Goal: Information Seeking & Learning: Learn about a topic

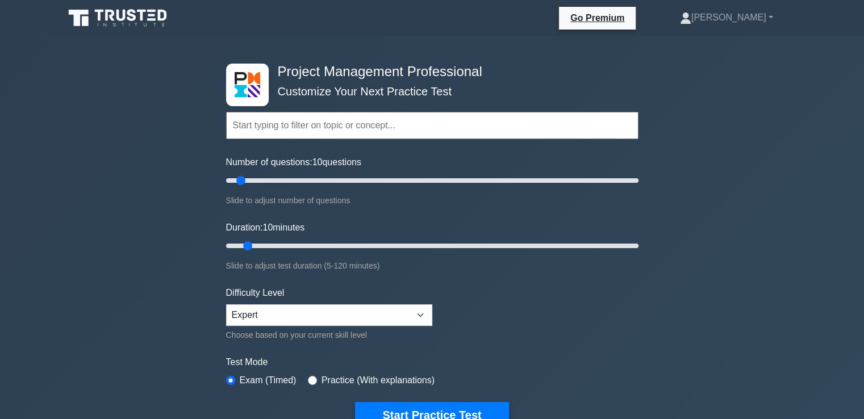
click at [300, 128] on input "text" at bounding box center [432, 125] width 413 height 27
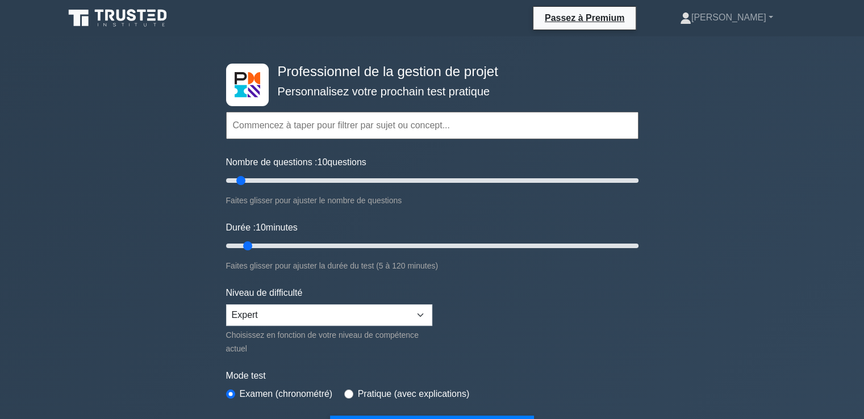
paste input "Gestion des ressources"
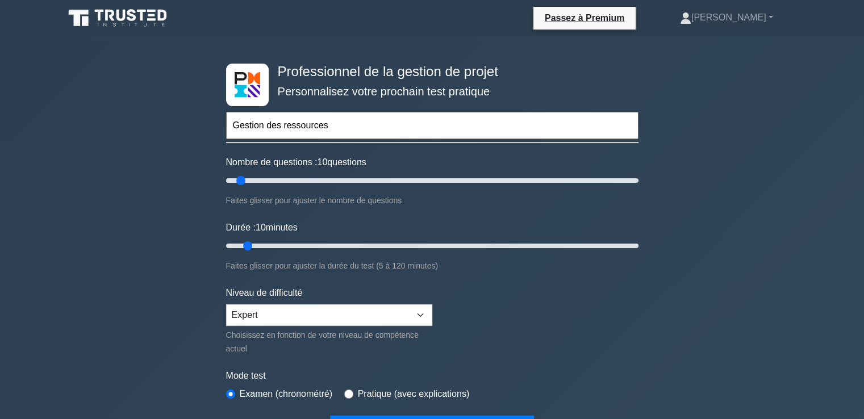
type input "Gestion des ressources"
drag, startPoint x: 239, startPoint y: 181, endPoint x: 256, endPoint y: 185, distance: 17.5
type input "20"
click at [256, 185] on input "Nombre de questions : 20 questions" at bounding box center [432, 181] width 413 height 14
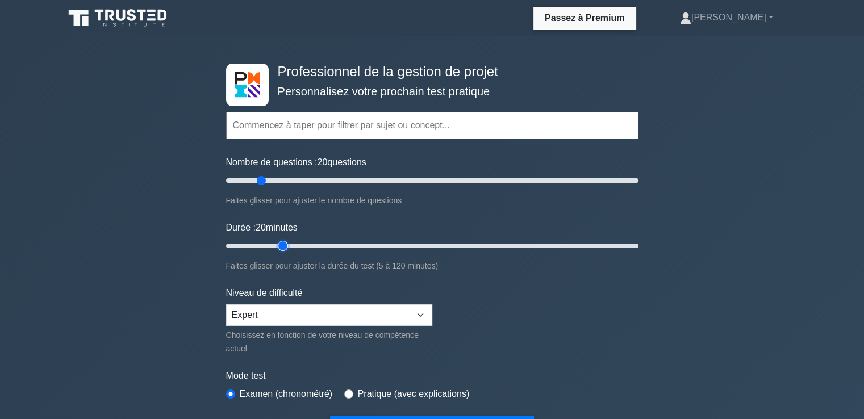
drag, startPoint x: 247, startPoint y: 245, endPoint x: 276, endPoint y: 246, distance: 28.4
type input "20"
click at [276, 246] on input "Durée : 20 minutes" at bounding box center [432, 246] width 413 height 14
click at [270, 128] on input "text" at bounding box center [432, 125] width 413 height 27
paste input "Gestion des ressources"
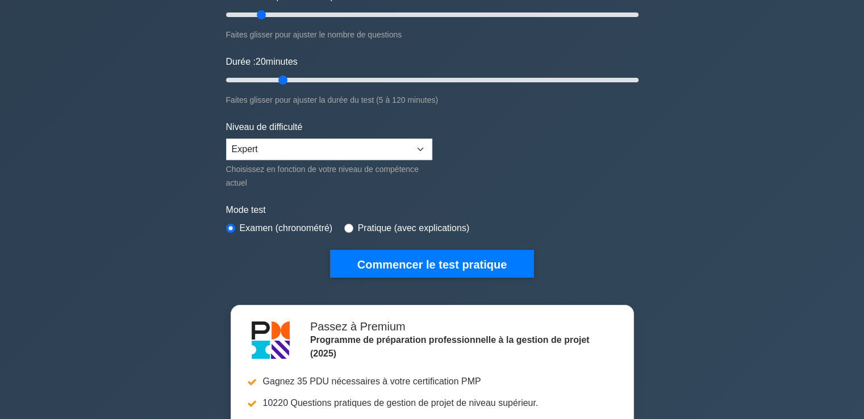
scroll to position [227, 0]
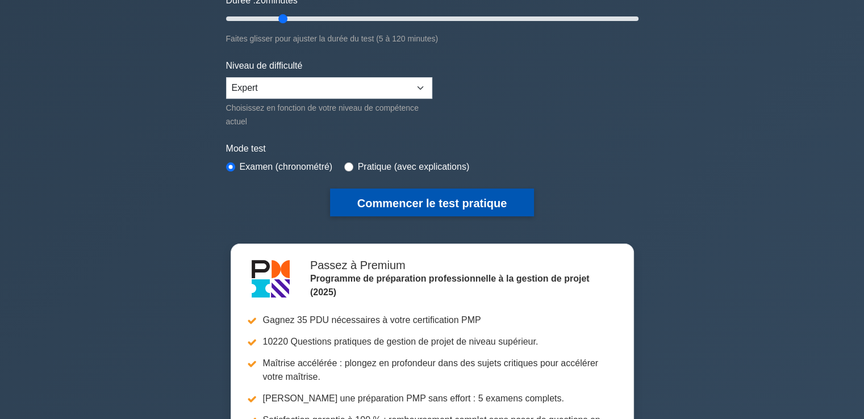
type input "Gestion des ressources"
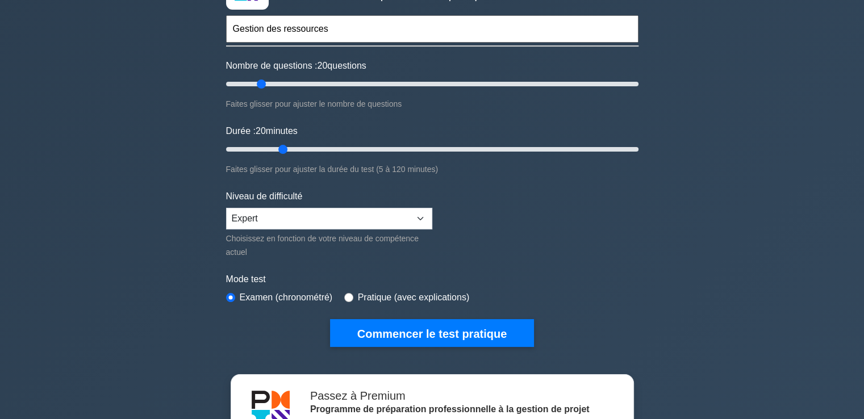
scroll to position [114, 0]
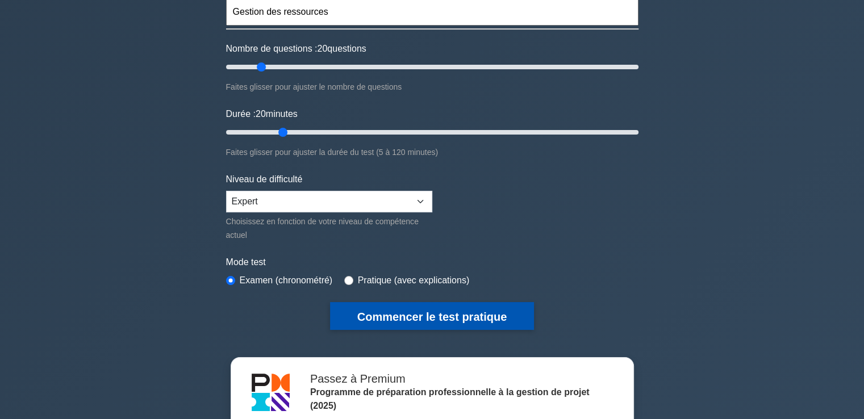
click at [382, 311] on font "Commencer le test pratique" at bounding box center [431, 317] width 149 height 13
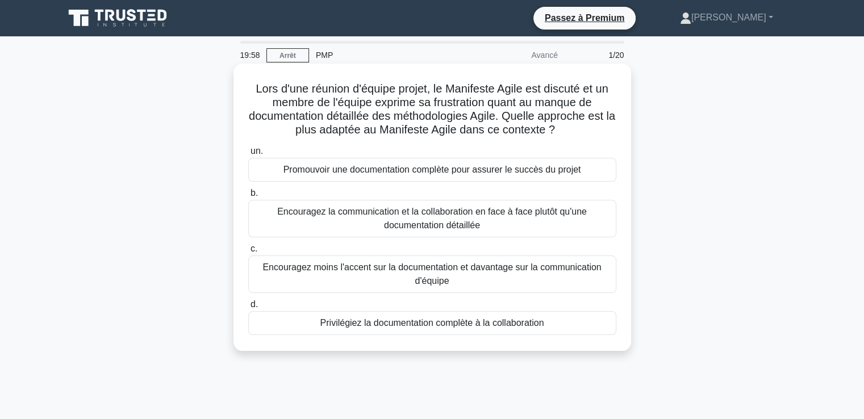
click at [623, 83] on div "Lors d'une réunion d'équipe projet, le Manifeste Agile est discuté et un membre…" at bounding box center [432, 207] width 389 height 278
click at [446, 170] on font "Promouvoir une documentation complète pour assurer le succès du projet" at bounding box center [433, 170] width 298 height 10
click at [248, 155] on input "un. Promouvoir une documentation complète pour assurer le succès du projet" at bounding box center [248, 151] width 0 height 7
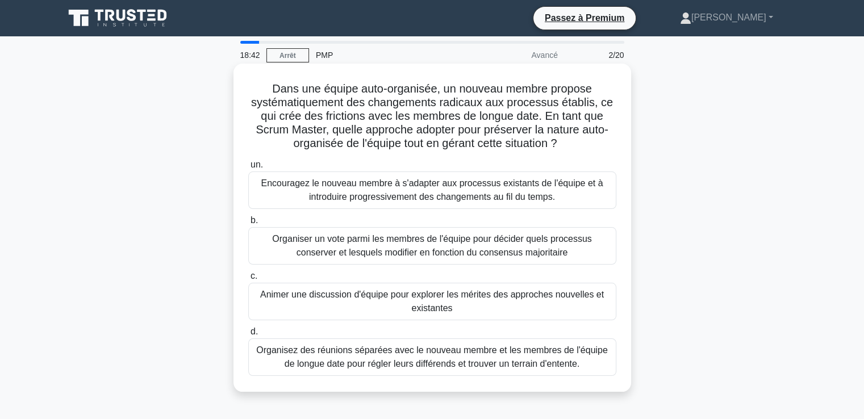
click at [441, 199] on font "Encouragez le nouveau membre à s'adapter aux processus existants de l'équipe et…" at bounding box center [432, 189] width 342 height 23
click at [248, 169] on input "un. Encouragez le nouveau membre à s'adapter aux processus existants de l'équip…" at bounding box center [248, 164] width 0 height 7
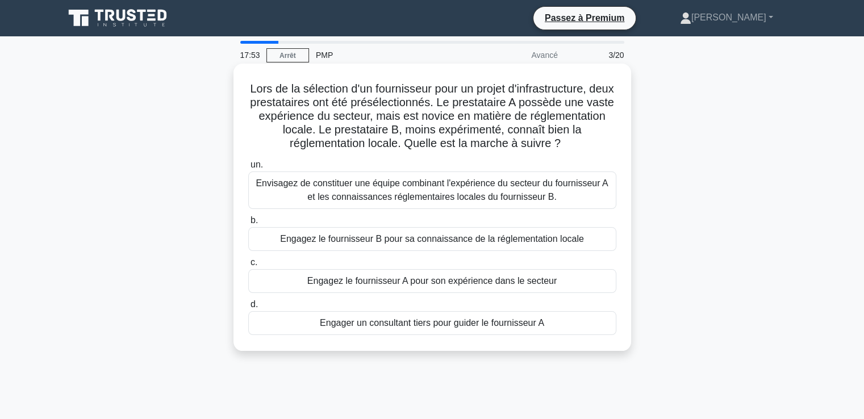
click at [457, 194] on font "Envisagez de constituer une équipe combinant l'expérience du secteur du fournis…" at bounding box center [432, 189] width 352 height 23
click at [248, 169] on input "un. Envisagez de constituer une équipe combinant l'expérience du secteur du fou…" at bounding box center [248, 164] width 0 height 7
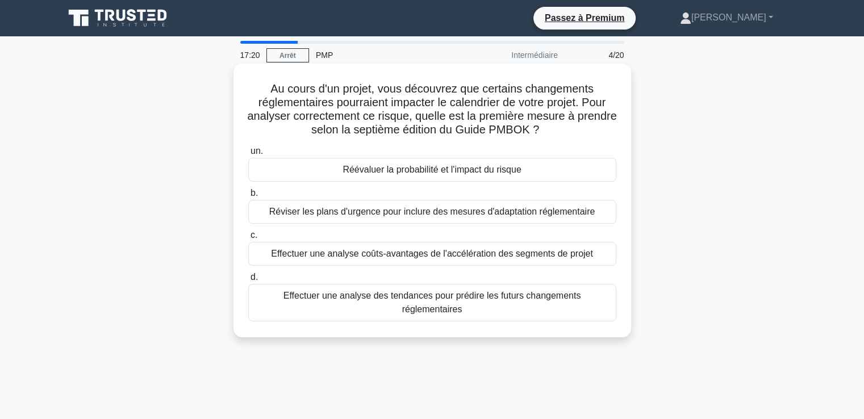
click at [451, 172] on font "Réévaluer la probabilité et l'impact du risque" at bounding box center [432, 170] width 178 height 10
click at [248, 155] on input "un. Réévaluer la probabilité et l'impact du risque" at bounding box center [248, 151] width 0 height 7
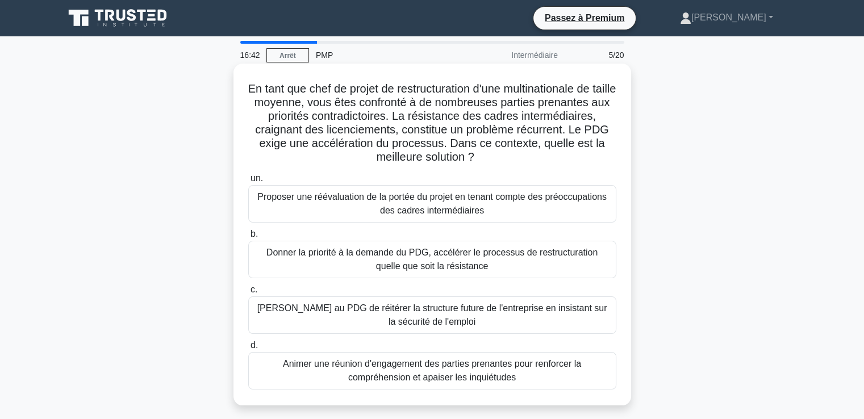
click at [423, 372] on font "Animer une réunion d'engagement des parties prenantes pour renforcer la compréh…" at bounding box center [432, 370] width 298 height 23
click at [248, 349] on input "d. Animer une réunion d'engagement des parties prenantes pour renforcer la comp…" at bounding box center [248, 345] width 0 height 7
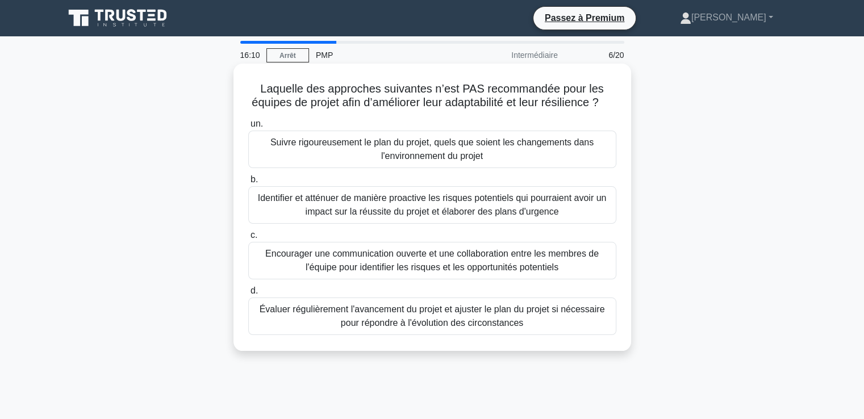
click at [395, 161] on font "Suivre rigoureusement le plan du projet, quels que soient les changements dans …" at bounding box center [431, 149] width 323 height 23
click at [248, 128] on input "un. Suivre rigoureusement le plan du projet, quels que soient les changements d…" at bounding box center [248, 123] width 0 height 7
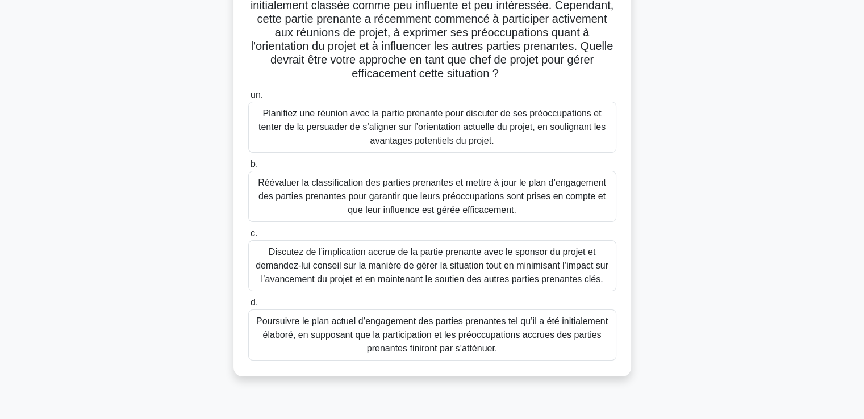
scroll to position [57, 0]
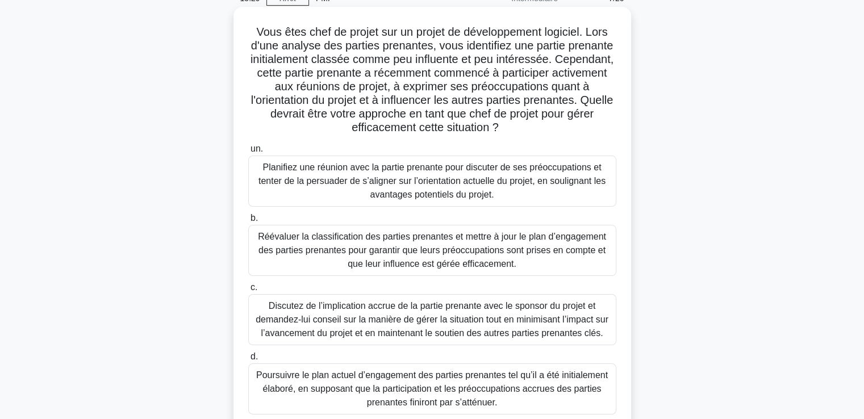
click at [388, 255] on font "Réévaluer la classification des parties prenantes et mettre à jour le plan d’en…" at bounding box center [432, 250] width 348 height 37
click at [248, 222] on input "b. Réévaluer la classification des parties prenantes et mettre à jour le plan d…" at bounding box center [248, 218] width 0 height 7
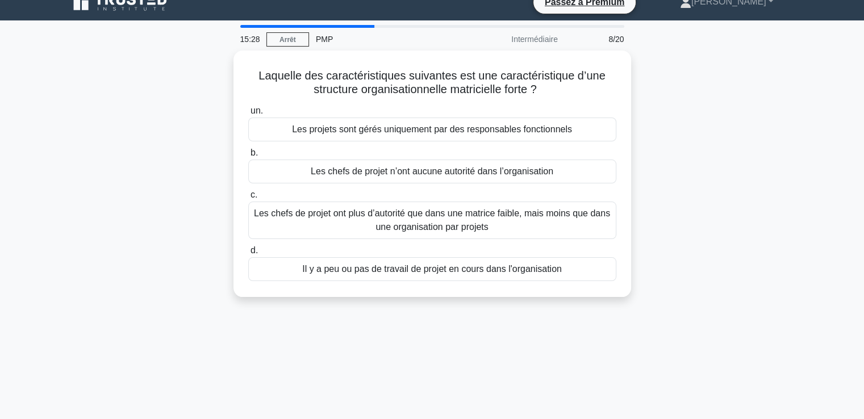
scroll to position [0, 0]
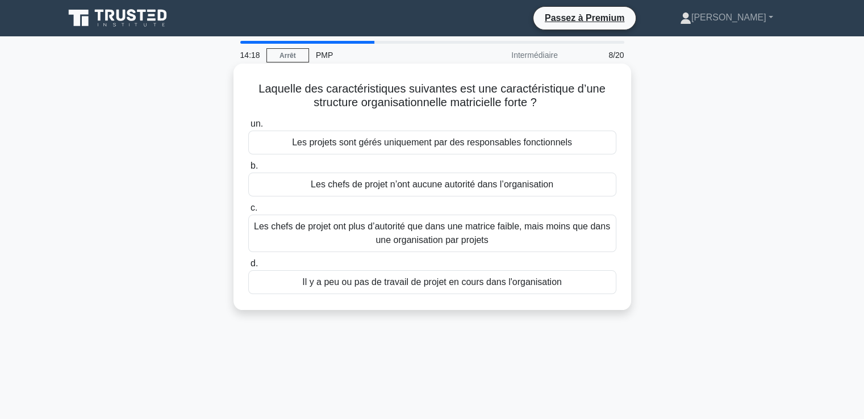
click at [402, 240] on font "Les chefs de projet ont plus d’autorité que dans une matrice faible, mais moins…" at bounding box center [432, 233] width 356 height 23
click at [248, 212] on input "c. Les chefs de projet ont plus d’autorité que dans une matrice faible, mais mo…" at bounding box center [248, 208] width 0 height 7
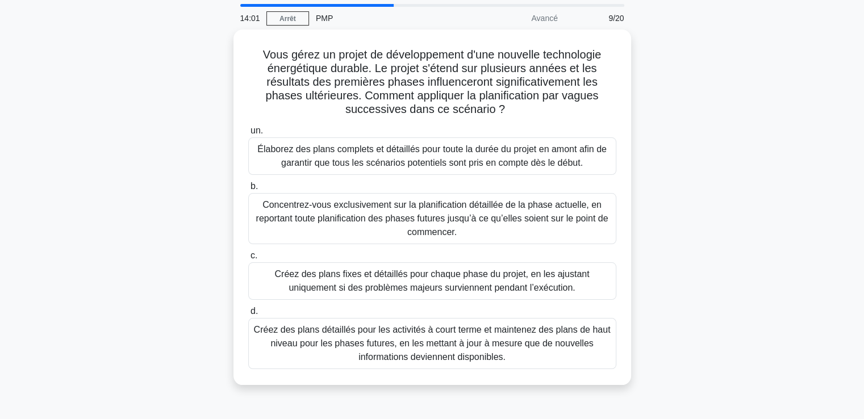
scroll to position [57, 0]
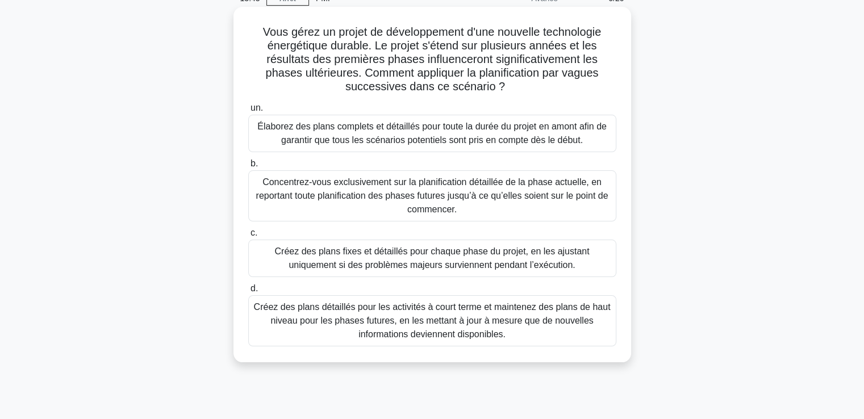
click at [421, 321] on font "Créez des plans détaillés pour les activités à court terme et maintenez des pla…" at bounding box center [432, 320] width 357 height 37
click at [403, 315] on font "Créez des plans détaillés pour les activités à court terme et maintenez des pla…" at bounding box center [432, 320] width 357 height 37
click at [248, 293] on input "d. Créez des plans détaillés pour les activités à court terme et maintenez des …" at bounding box center [248, 288] width 0 height 7
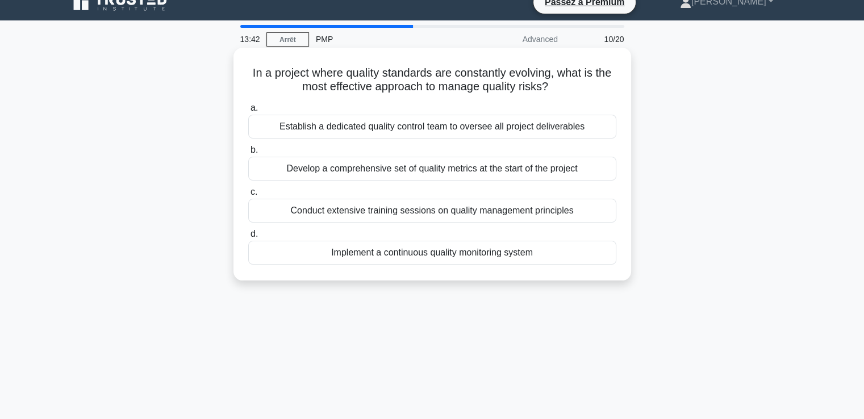
scroll to position [0, 0]
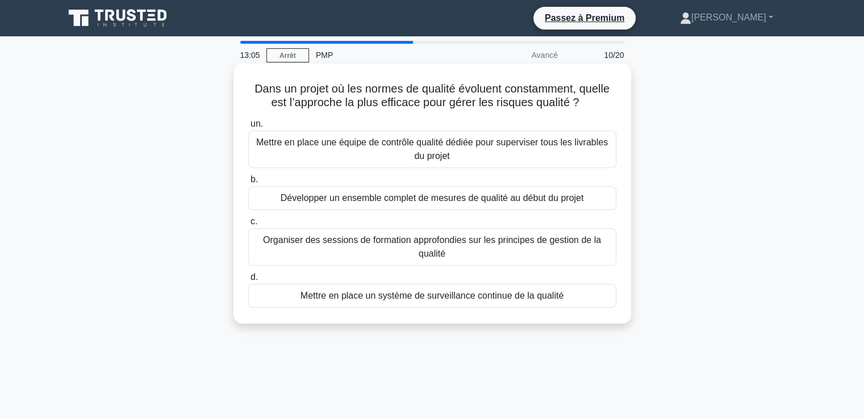
click at [402, 300] on font "Mettre en place un système de surveillance continue de la qualité" at bounding box center [432, 296] width 263 height 10
click at [248, 281] on input "d. Mettre en place un système de surveillance continue de la qualité" at bounding box center [248, 277] width 0 height 7
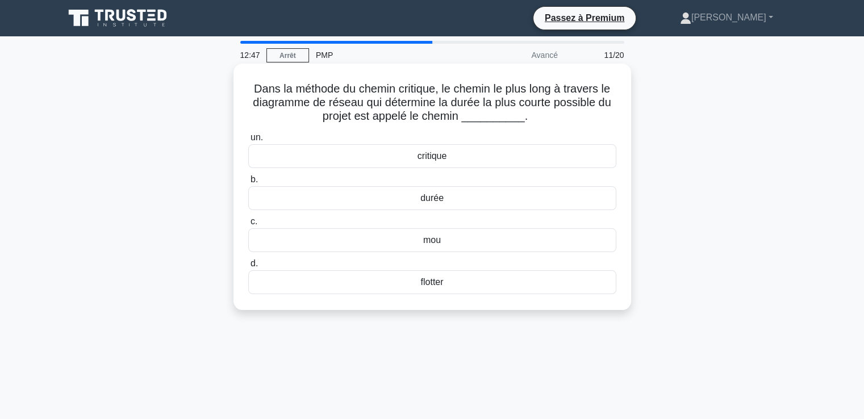
click at [440, 156] on font "critique" at bounding box center [433, 156] width 30 height 10
click at [248, 141] on input "un. critique" at bounding box center [248, 137] width 0 height 7
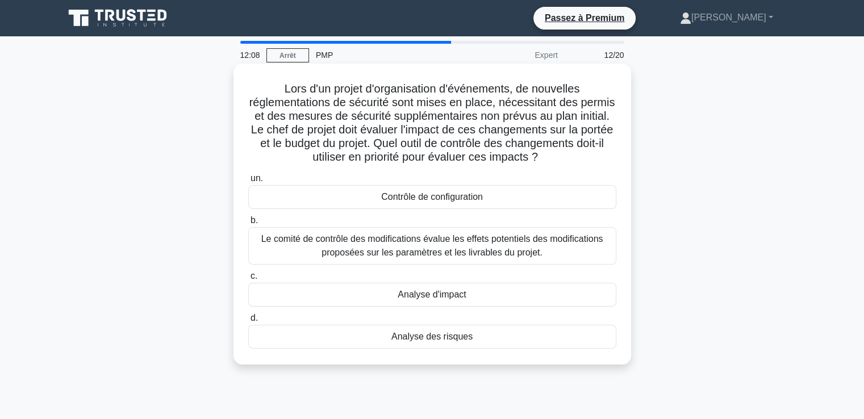
click at [365, 248] on font "Le comité de contrôle des modifications évalue les effets potentiels des modifi…" at bounding box center [432, 245] width 342 height 23
click at [248, 224] on input "b. Le comité de contrôle des modifications évalue les effets potentiels des mod…" at bounding box center [248, 220] width 0 height 7
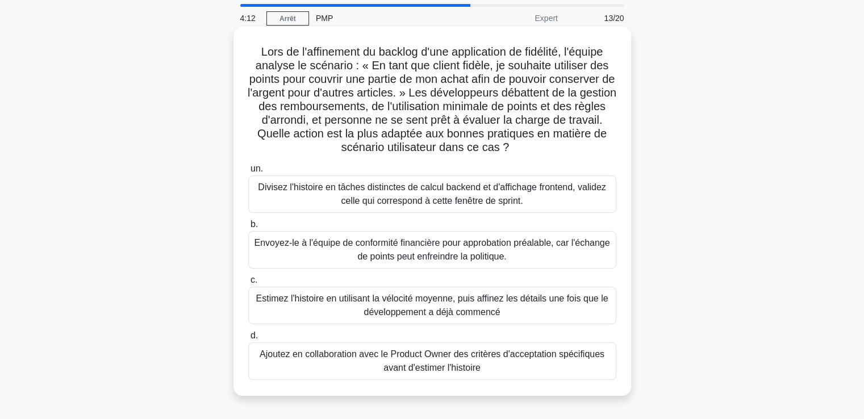
scroll to position [57, 0]
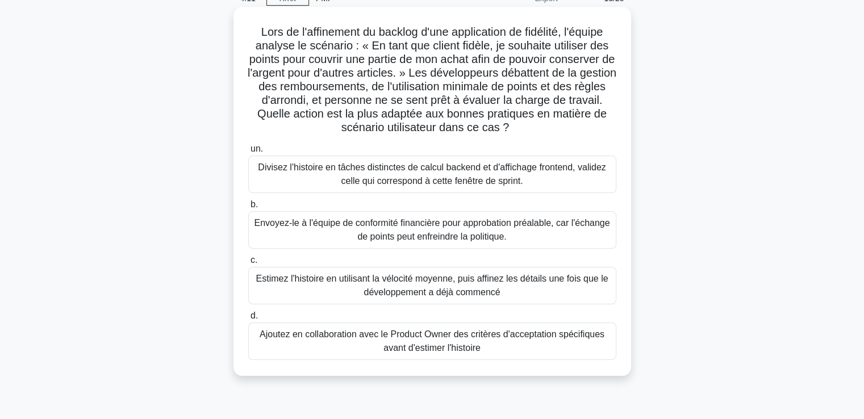
click at [348, 287] on font "Estimez l'histoire en utilisant la vélocité moyenne, puis affinez les détails u…" at bounding box center [432, 285] width 358 height 27
click at [248, 264] on input "c. Estimez l'histoire en utilisant la vélocité moyenne, puis affinez les détail…" at bounding box center [248, 260] width 0 height 7
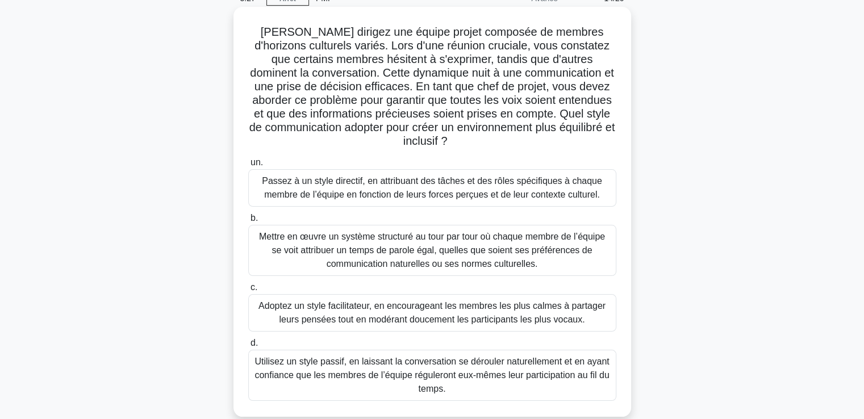
scroll to position [0, 0]
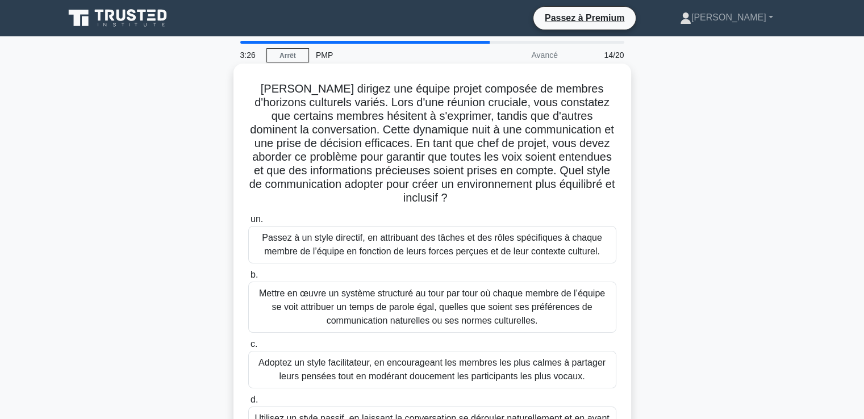
click at [339, 305] on font "Mettre en œuvre un système structuré au tour par tour où chaque membre de l’équ…" at bounding box center [432, 307] width 346 height 37
click at [248, 279] on input "b. Mettre en œuvre un système structuré au tour par tour où chaque membre de l’…" at bounding box center [248, 275] width 0 height 7
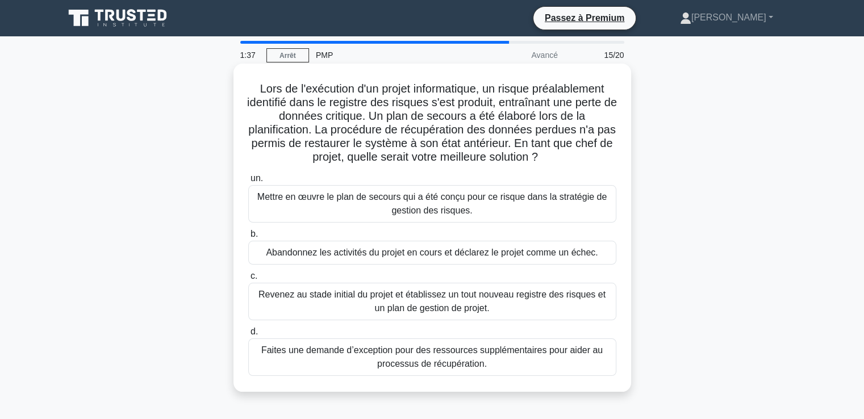
click at [336, 356] on font "Faites une demande d’exception pour des ressources supplémentaires pour aider a…" at bounding box center [432, 356] width 342 height 23
click at [248, 336] on input "d. Faites une demande d’exception pour des ressources supplémentaires pour aide…" at bounding box center [248, 331] width 0 height 7
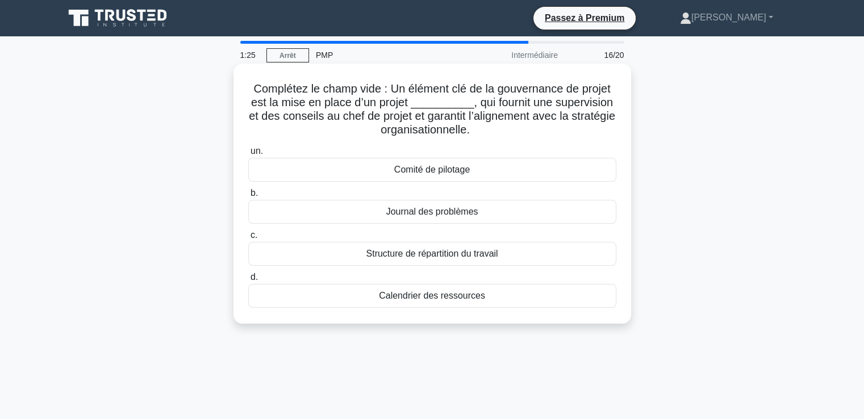
click at [406, 171] on font "Comité de pilotage" at bounding box center [432, 170] width 76 height 10
click at [248, 155] on input "un. Comité de pilotage" at bounding box center [248, 151] width 0 height 7
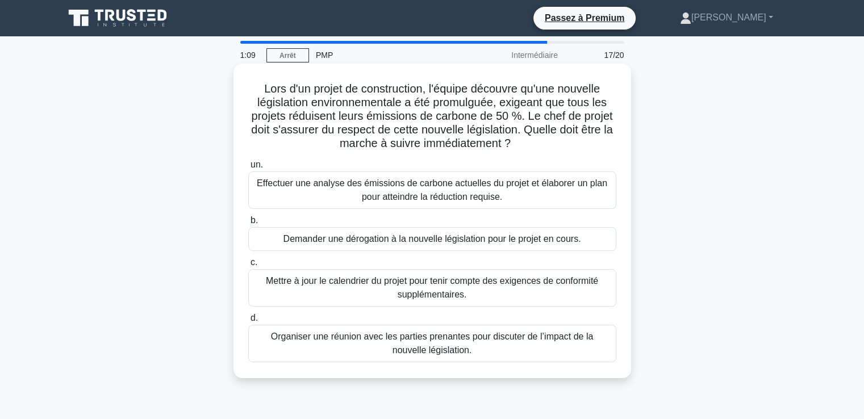
click at [380, 193] on font "Effectuer une analyse des émissions de carbone actuelles du projet et élaborer …" at bounding box center [432, 189] width 351 height 23
click at [248, 169] on input "un. Effectuer une analyse des émissions de carbone actuelles du projet et élabo…" at bounding box center [248, 164] width 0 height 7
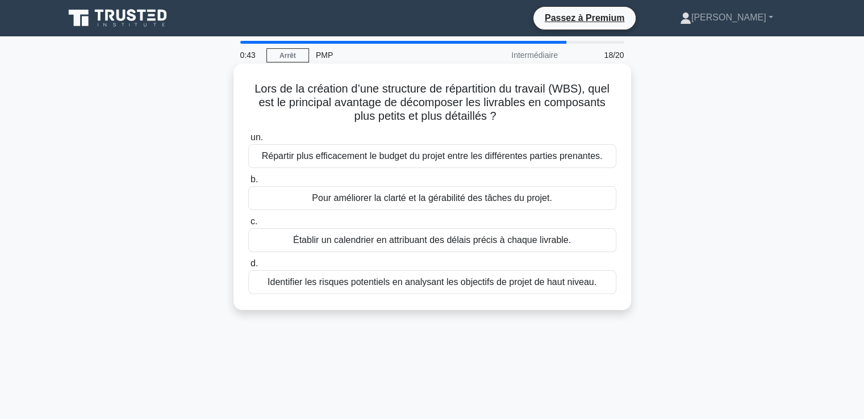
click at [391, 199] on font "Pour améliorer la clarté et la gérabilité des tâches du projet." at bounding box center [432, 198] width 240 height 10
click at [248, 184] on input "b. Pour améliorer la clarté et la gérabilité des tâches du projet." at bounding box center [248, 179] width 0 height 7
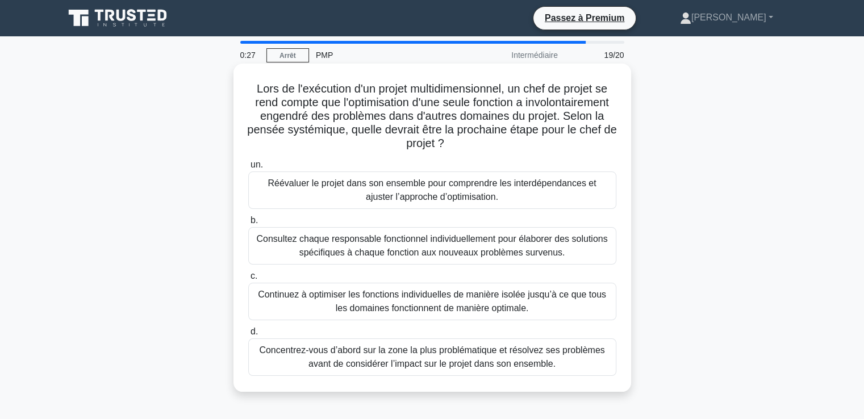
click at [395, 198] on font "Réévaluer le projet dans son ensemble pour comprendre les interdépendances et a…" at bounding box center [432, 189] width 328 height 23
click at [248, 169] on input "un. [PERSON_NAME] le projet dans son ensemble pour comprendre les interdépendan…" at bounding box center [248, 164] width 0 height 7
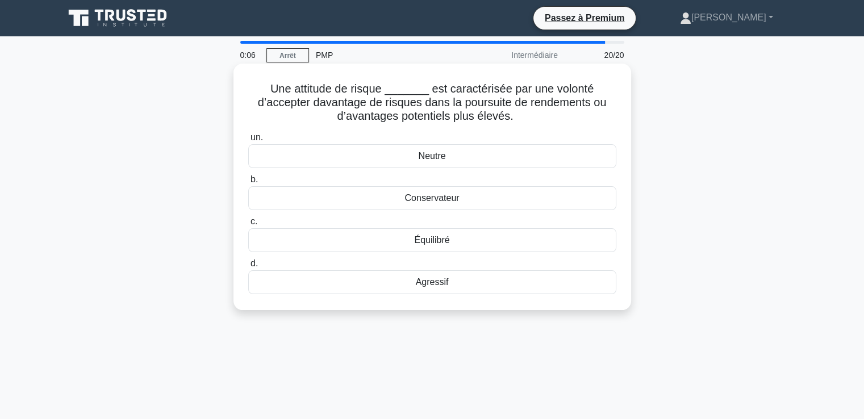
click at [422, 286] on font "Agressif" at bounding box center [432, 282] width 33 height 10
click at [248, 268] on input "d. Agressif" at bounding box center [248, 263] width 0 height 7
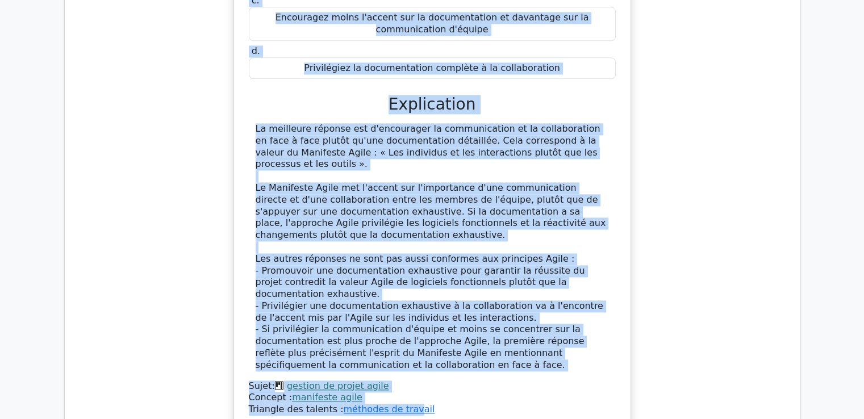
scroll to position [1582, 0]
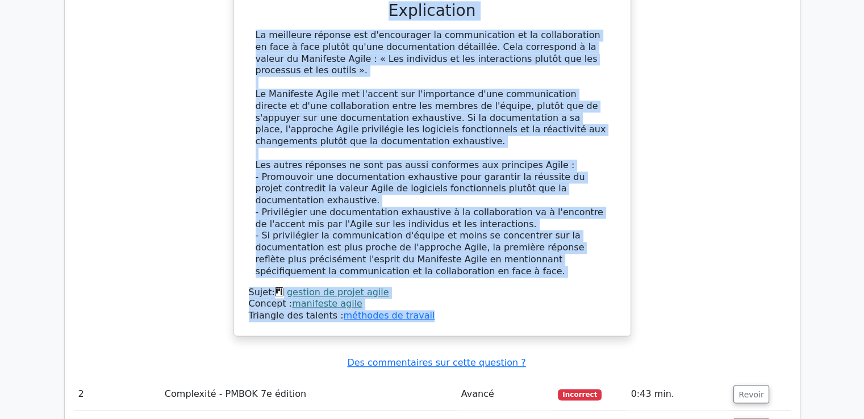
drag, startPoint x: 250, startPoint y: 132, endPoint x: 426, endPoint y: 297, distance: 241.2
click at [426, 297] on div "Lors d'une réunion d'équipe projet, le Manifeste Agile est discuté et un membre…" at bounding box center [433, 27] width 388 height 607
copy div "Lors d'une réunion d'équipe projet, le Manifeste Agile est discuté et un membre…"
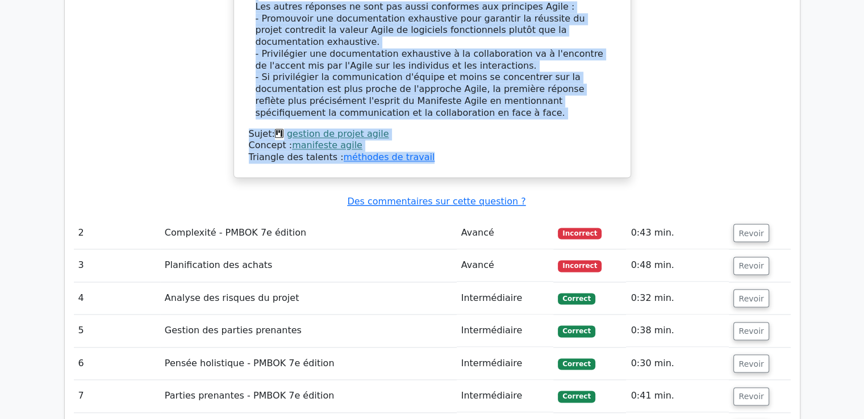
scroll to position [1866, 0]
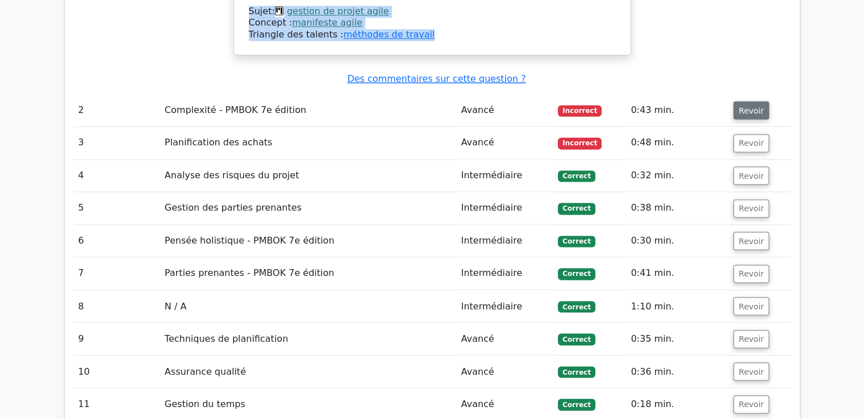
click at [734, 101] on button "Revoir" at bounding box center [751, 110] width 35 height 18
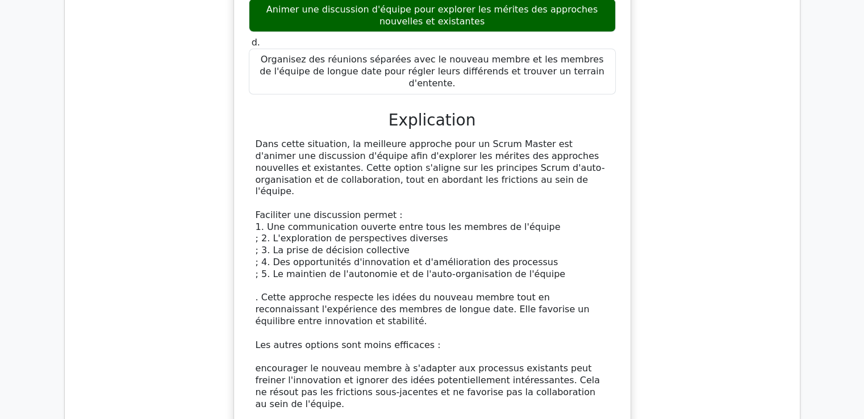
scroll to position [2337, 0]
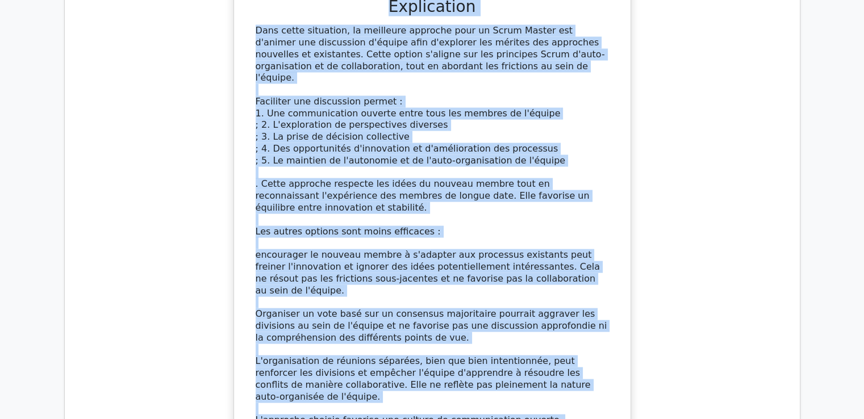
drag, startPoint x: 270, startPoint y: 65, endPoint x: 439, endPoint y: 389, distance: 365.7
click at [439, 389] on div "Dans une équipe auto-organisée, un nouveau membre propose systématiquement des …" at bounding box center [433, 81] width 388 height 846
copy div "Dans une équipe auto-organisée, un nouveau membre propose systématiquement des …"
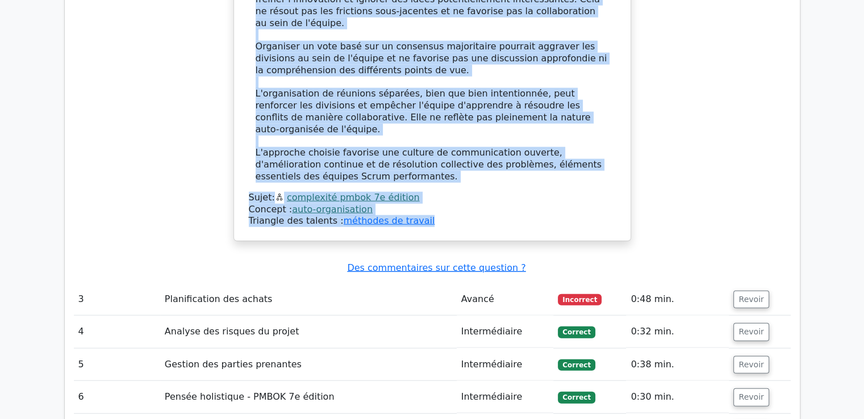
scroll to position [2621, 0]
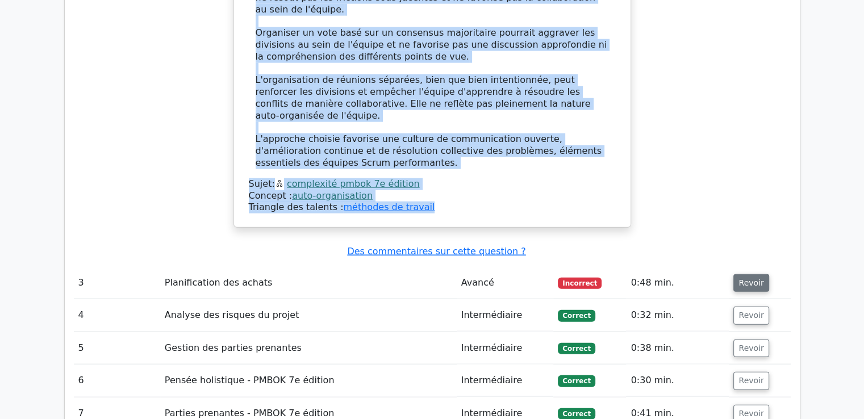
click at [742, 278] on font "Revoir" at bounding box center [751, 282] width 25 height 9
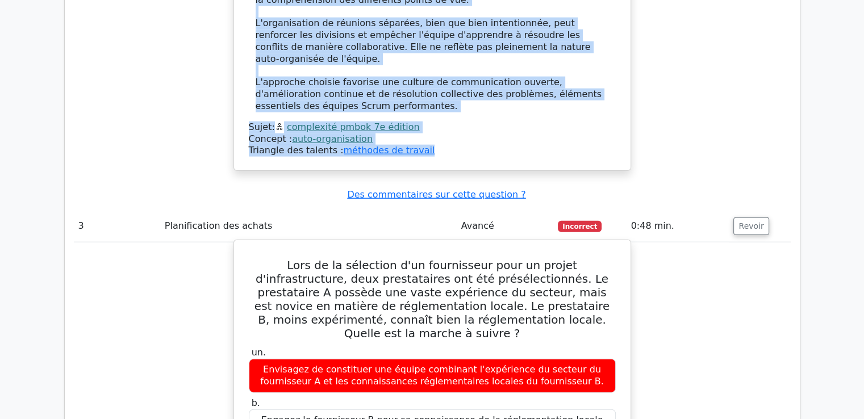
scroll to position [2734, 0]
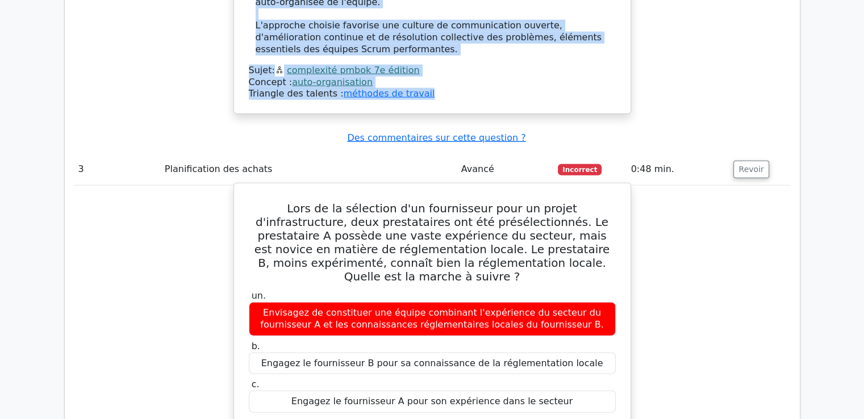
drag, startPoint x: 257, startPoint y: 105, endPoint x: 572, endPoint y: 326, distance: 384.3
click at [572, 326] on div "Lors de la sélection d'un fournisseur pour un projet d'infrastructure, deux pre…" at bounding box center [433, 426] width 388 height 476
copy div "Lors de la sélection d'un fournisseur pour un projet d'infrastructure, deux pre…"
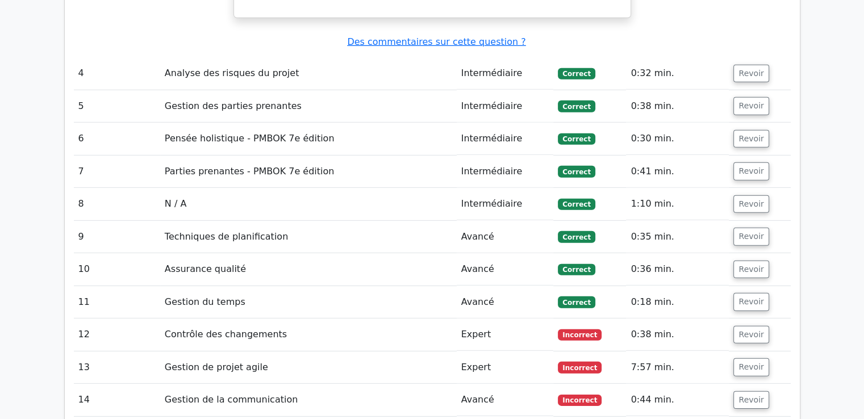
scroll to position [3416, 0]
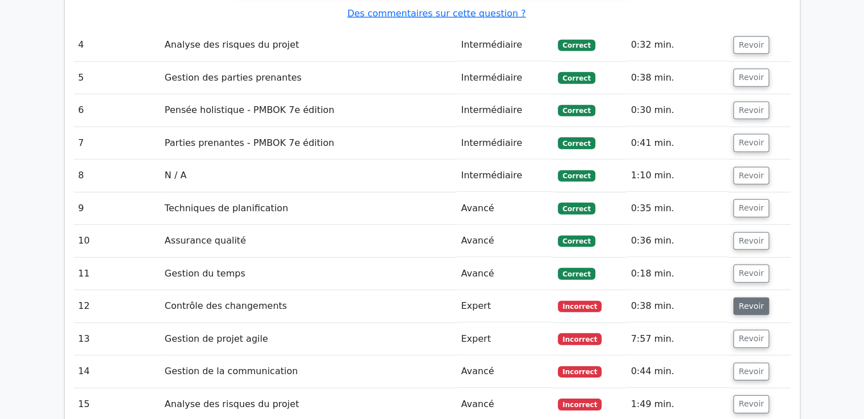
click at [743, 302] on font "Revoir" at bounding box center [751, 306] width 25 height 9
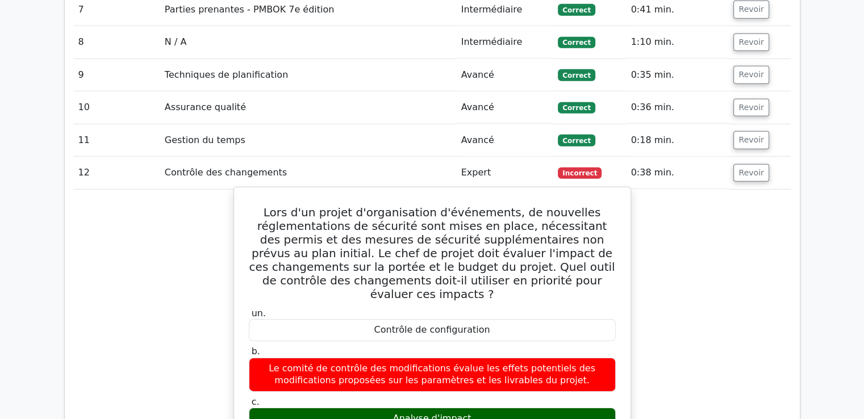
scroll to position [3530, 0]
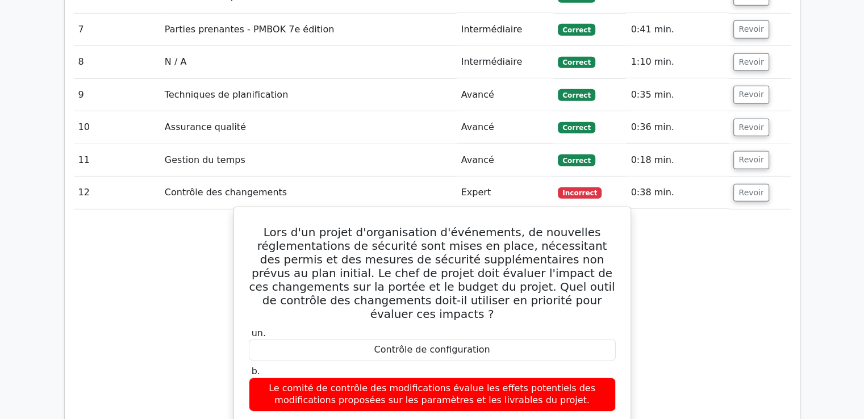
drag, startPoint x: 280, startPoint y: 110, endPoint x: 489, endPoint y: 340, distance: 311.3
copy div "Lors d'un projet d'organisation d'événements, de nouvelles réglementations de s…"
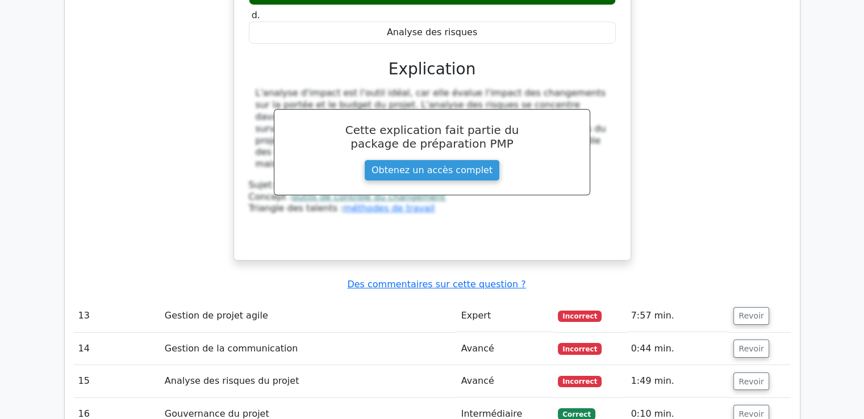
scroll to position [3985, 0]
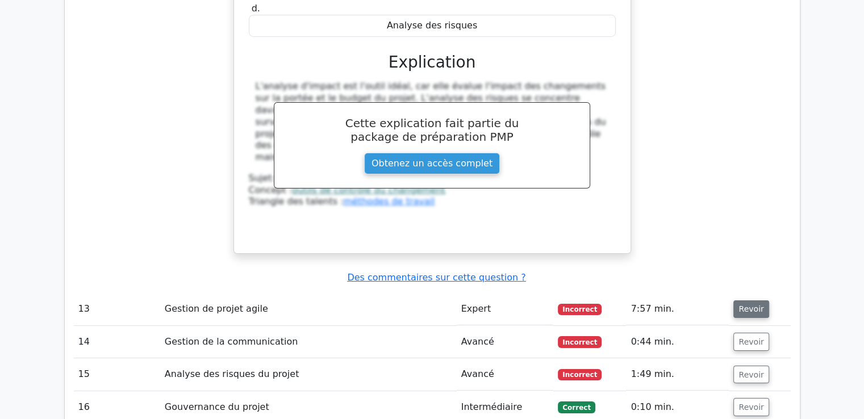
click at [748, 305] on font "Revoir" at bounding box center [751, 309] width 25 height 9
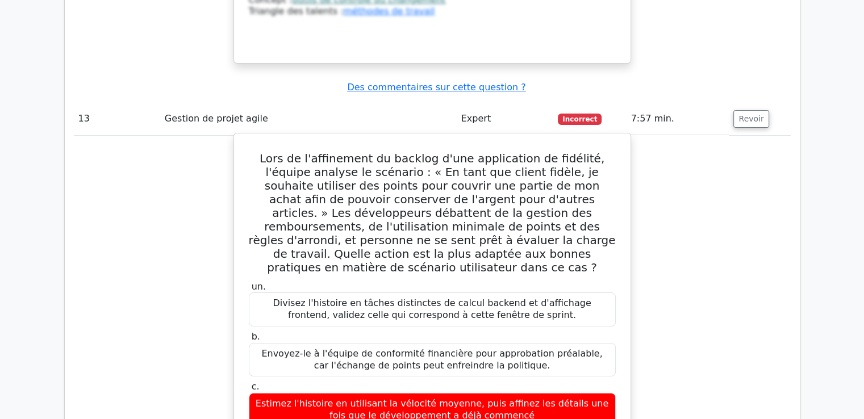
scroll to position [4155, 0]
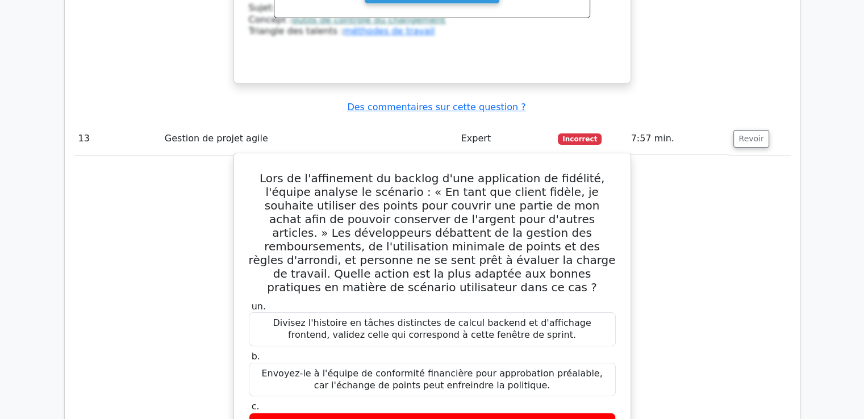
drag, startPoint x: 255, startPoint y: 43, endPoint x: 512, endPoint y: 339, distance: 392.7
copy div "Lors de l'affinement du backlog d'une application de fidélité, l'équipe analyse…"
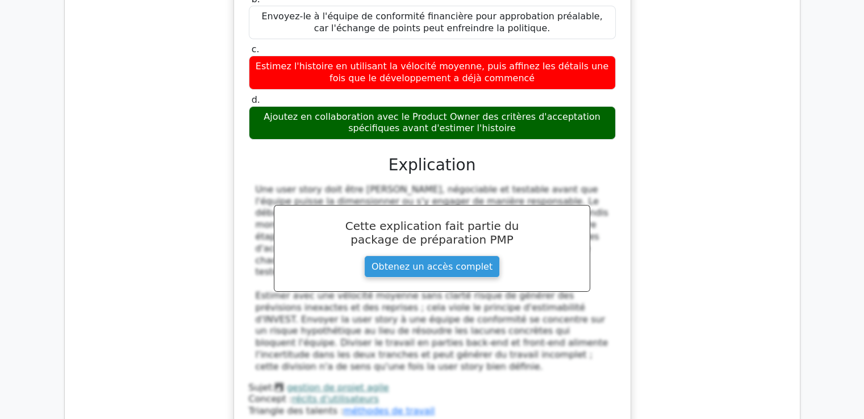
scroll to position [4666, 0]
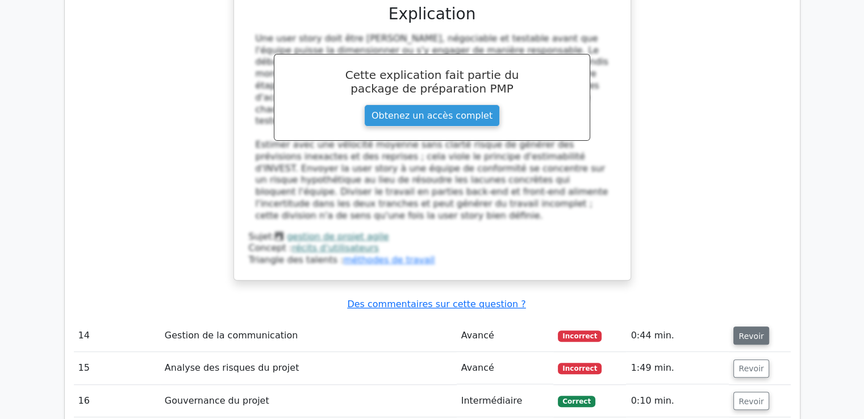
click at [750, 331] on font "Revoir" at bounding box center [751, 335] width 25 height 9
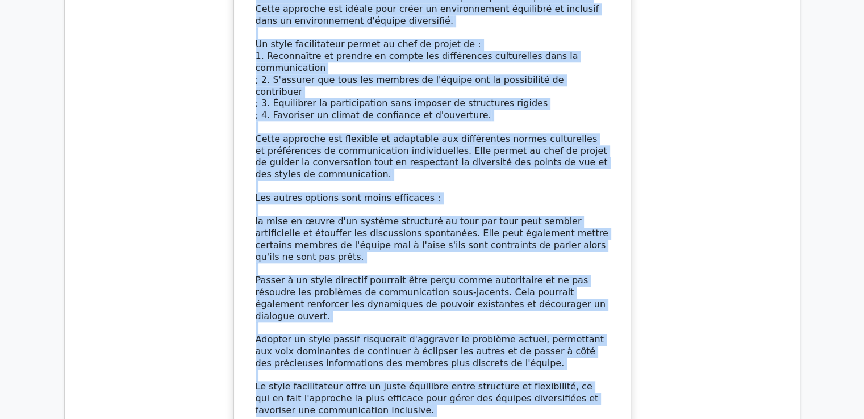
scroll to position [5537, 0]
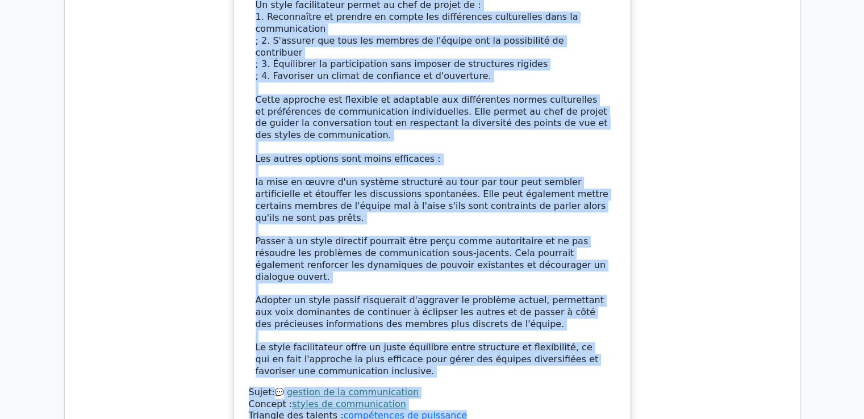
drag, startPoint x: 265, startPoint y: 145, endPoint x: 461, endPoint y: 167, distance: 197.3
copy div "Vous dirigez une équipe projet composée de membres d'horizons culturels variés.…"
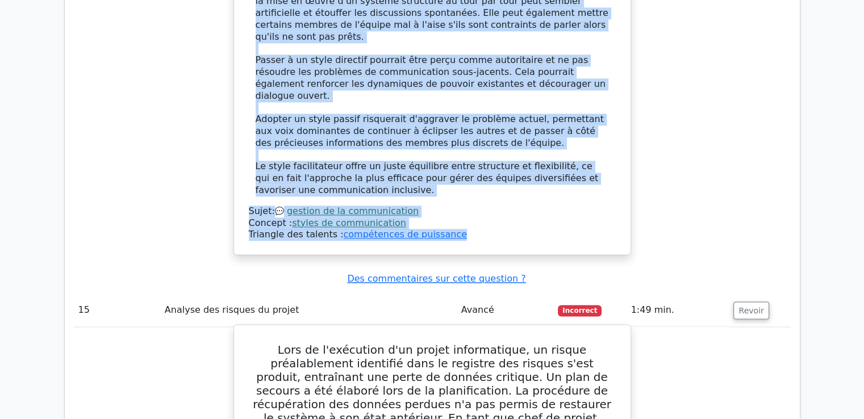
scroll to position [5708, 0]
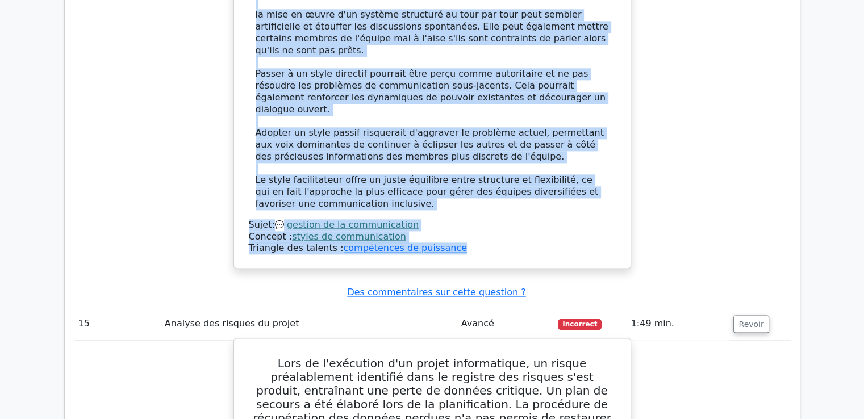
drag, startPoint x: 253, startPoint y: 94, endPoint x: 497, endPoint y: 351, distance: 353.3
copy div "Lors de l'exécution d'un projet informatique, un risque préalablement identifié…"
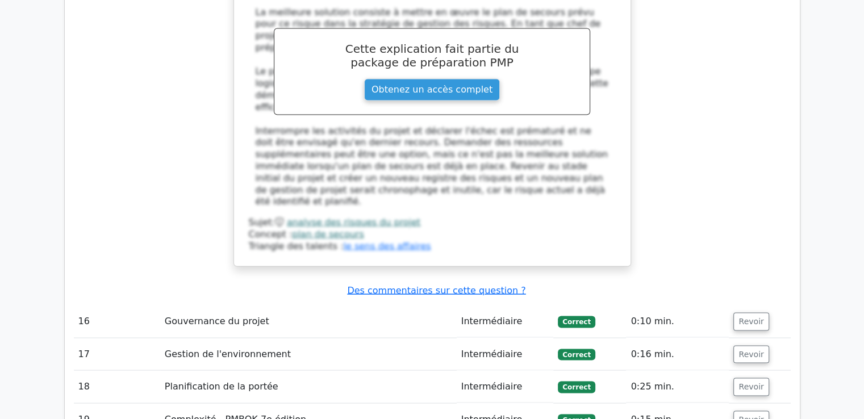
scroll to position [6389, 0]
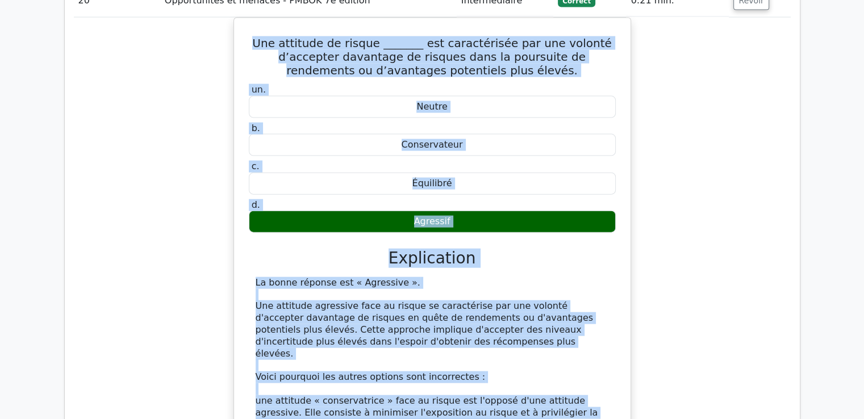
scroll to position [6889, 0]
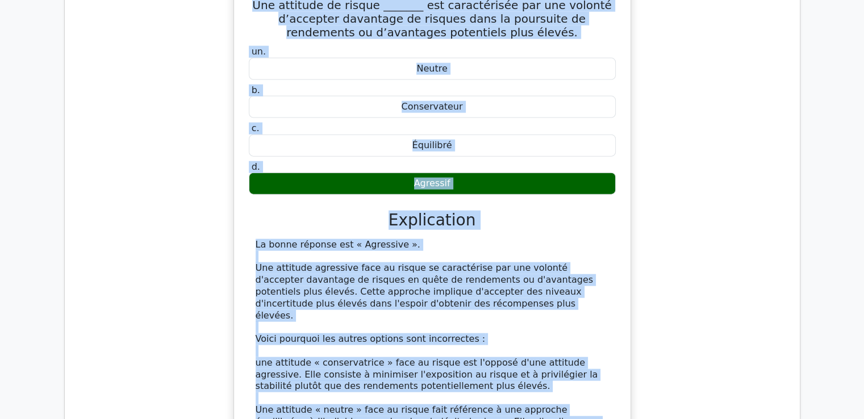
drag, startPoint x: 294, startPoint y: 214, endPoint x: 453, endPoint y: 214, distance: 158.5
click at [453, 214] on div "Une attitude de risque _______ est caractérisée par une volonté d’accepter dava…" at bounding box center [433, 281] width 388 height 592
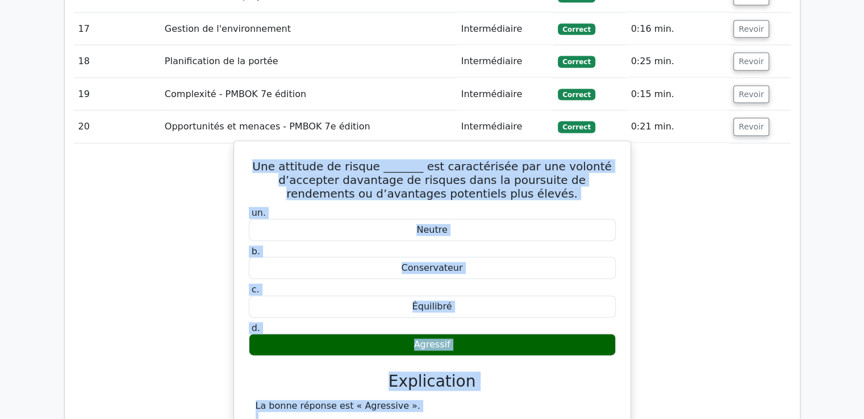
scroll to position [6719, 0]
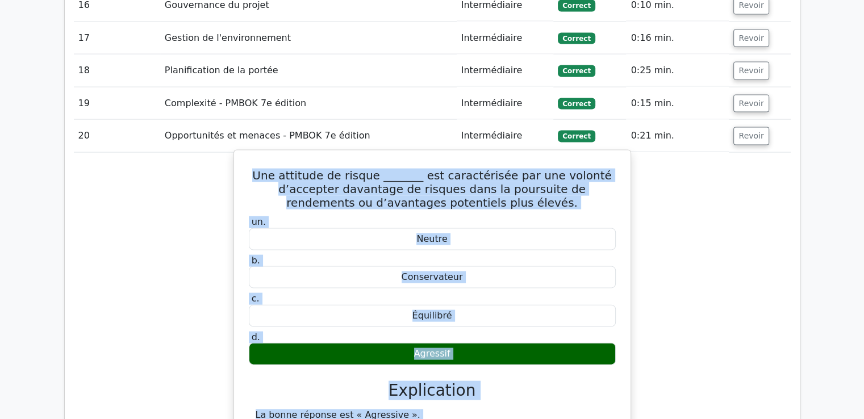
copy div "Une attitude de risque _______ est caractérisée par une volonté d’accepter dava…"
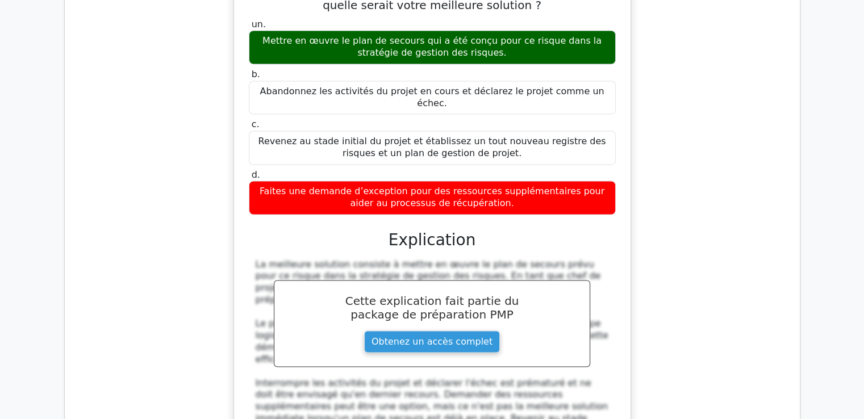
scroll to position [6435, 0]
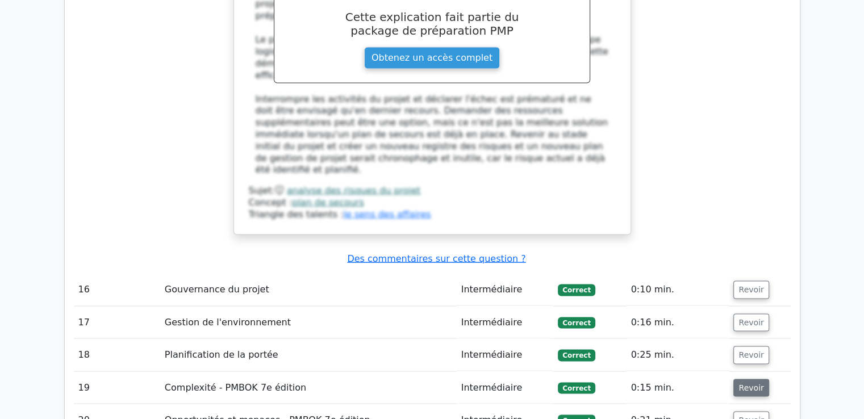
click at [743, 383] on font "Revoir" at bounding box center [751, 387] width 25 height 9
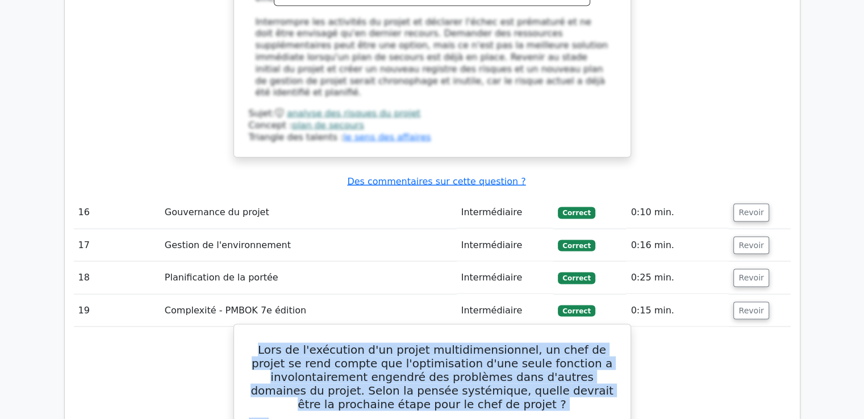
scroll to position [6541, 0]
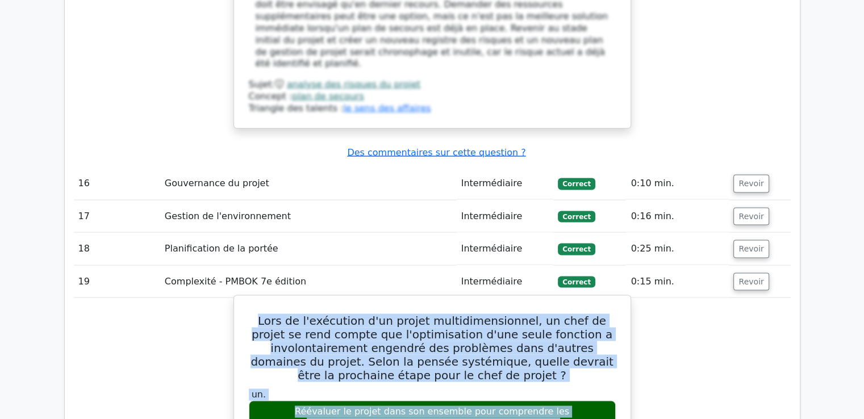
drag, startPoint x: 251, startPoint y: 107, endPoint x: 557, endPoint y: 257, distance: 341.1
copy div "Lors de l'exécution d'un projet multidimensionnel, un chef de projet se rend co…"
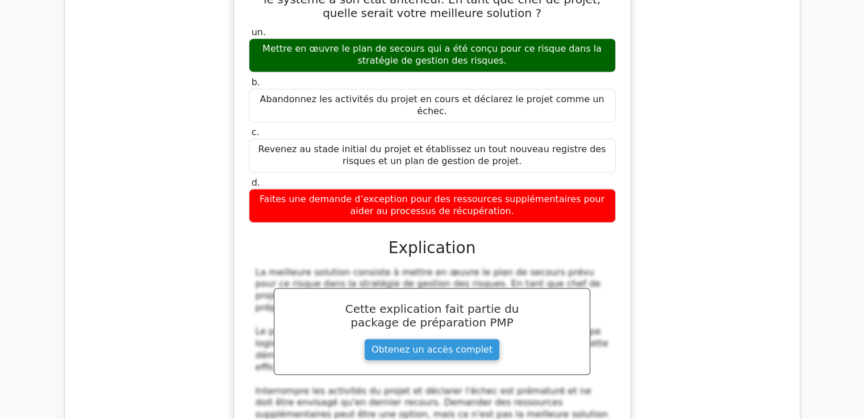
scroll to position [6256, 0]
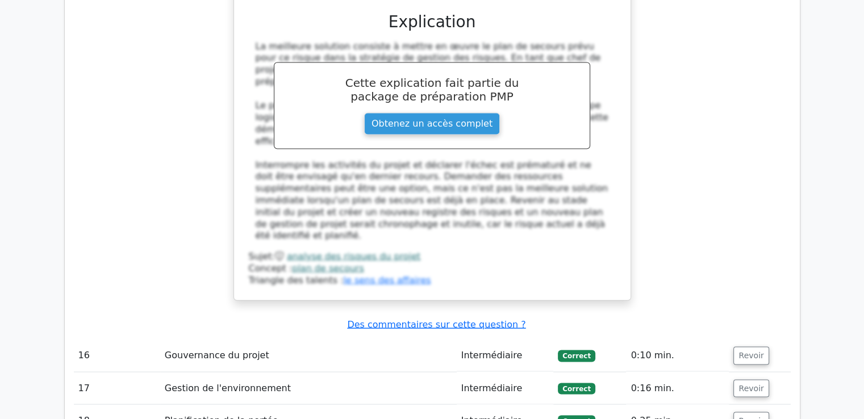
scroll to position [6370, 0]
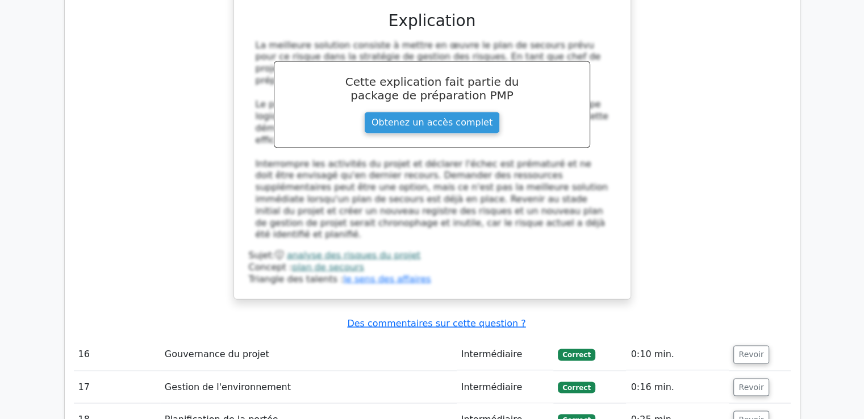
drag, startPoint x: 251, startPoint y: 140, endPoint x: 603, endPoint y: 330, distance: 401.0
copy div "Lors de la création d’une structure de répartition du travail (WBS), quel est l…"
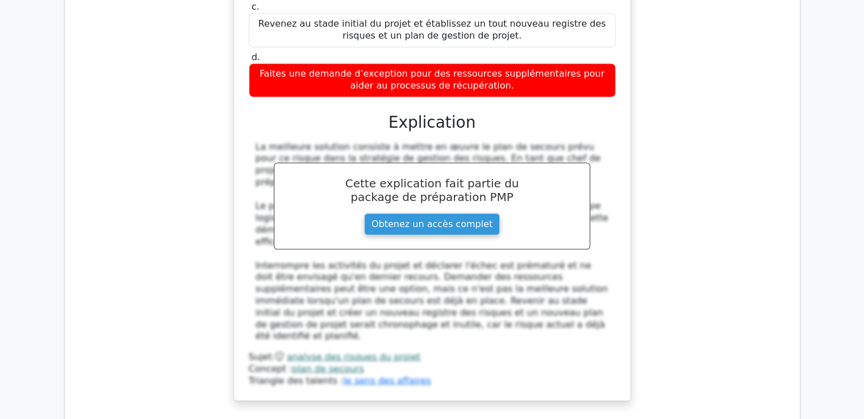
scroll to position [6256, 0]
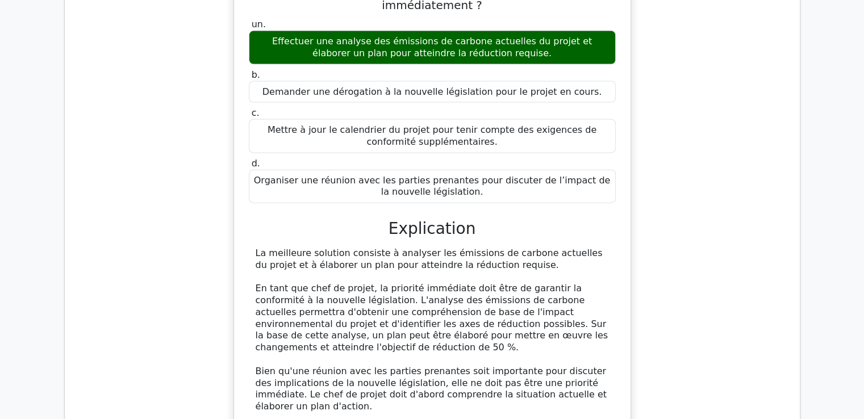
scroll to position [6867, 0]
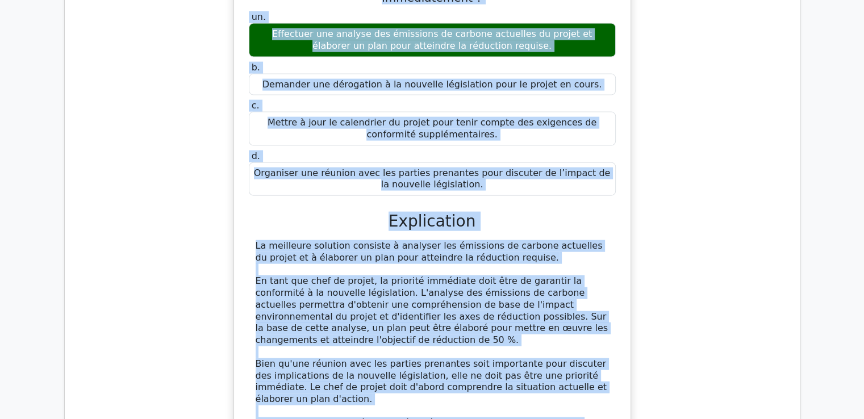
drag, startPoint x: 259, startPoint y: 166, endPoint x: 434, endPoint y: 185, distance: 175.4
click at [434, 185] on div "Lors d'un projet de construction, l'équipe découvre qu'une nouvelle législation…" at bounding box center [433, 231] width 388 height 644
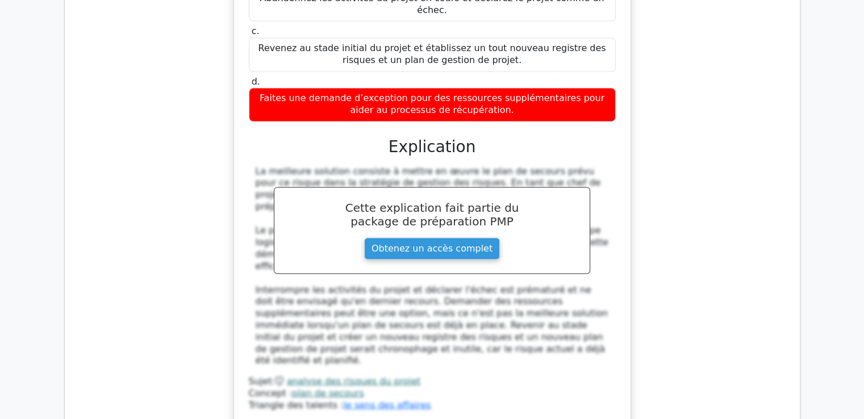
scroll to position [6242, 0]
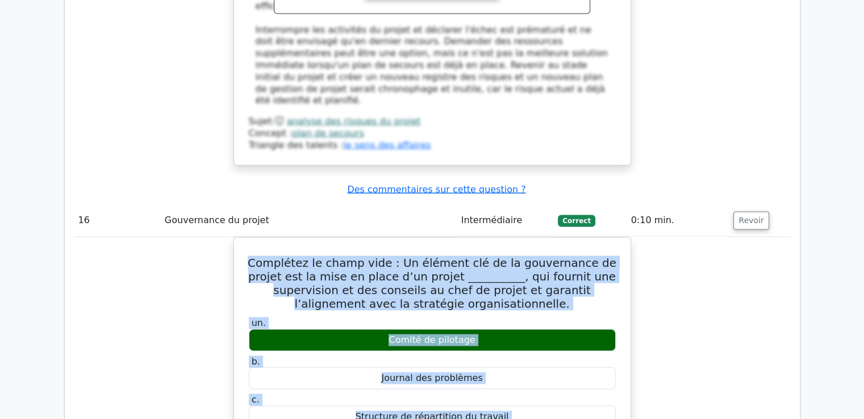
scroll to position [6589, 0]
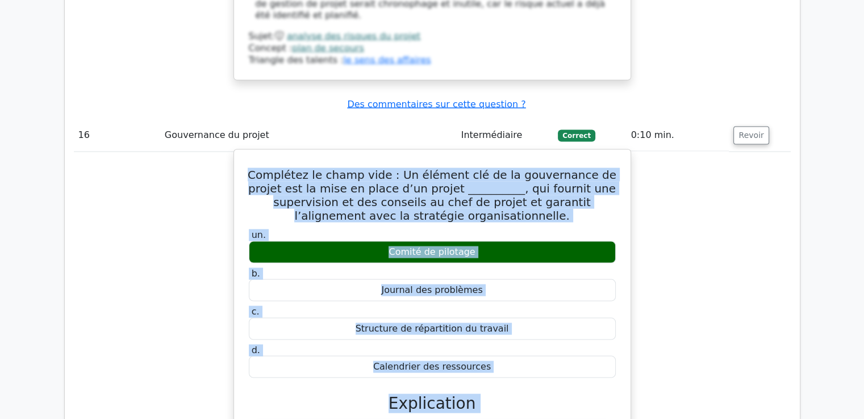
drag, startPoint x: 251, startPoint y: 201, endPoint x: 500, endPoint y: 51, distance: 291.1
click at [500, 155] on div "Complétez le champ vide : Un élément clé de la gouvernance de projet est la mis…" at bounding box center [433, 410] width 388 height 511
